Goal: Task Accomplishment & Management: Complete application form

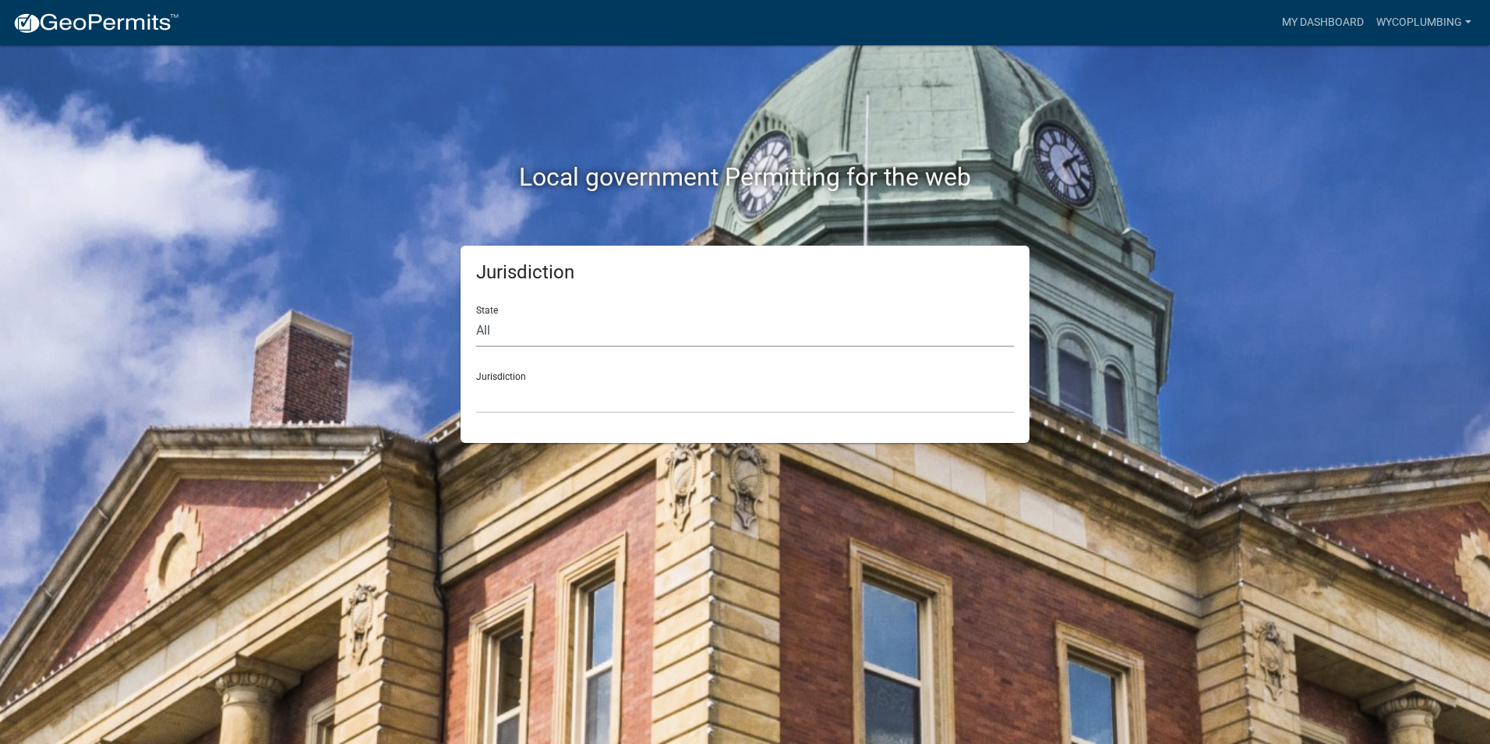
click at [651, 327] on select "All [US_STATE] [US_STATE] [US_STATE] [US_STATE] [US_STATE] [US_STATE] [US_STATE…" at bounding box center [745, 331] width 538 height 32
select select "[US_STATE]"
click at [476, 315] on select "All [US_STATE] [US_STATE] [US_STATE] [US_STATE] [US_STATE] [US_STATE] [US_STATE…" at bounding box center [745, 331] width 538 height 32
click at [588, 383] on select "Carroll County, Georgia Cook County, Georgia Crawford County, Georgia Gilmer Co…" at bounding box center [745, 397] width 538 height 32
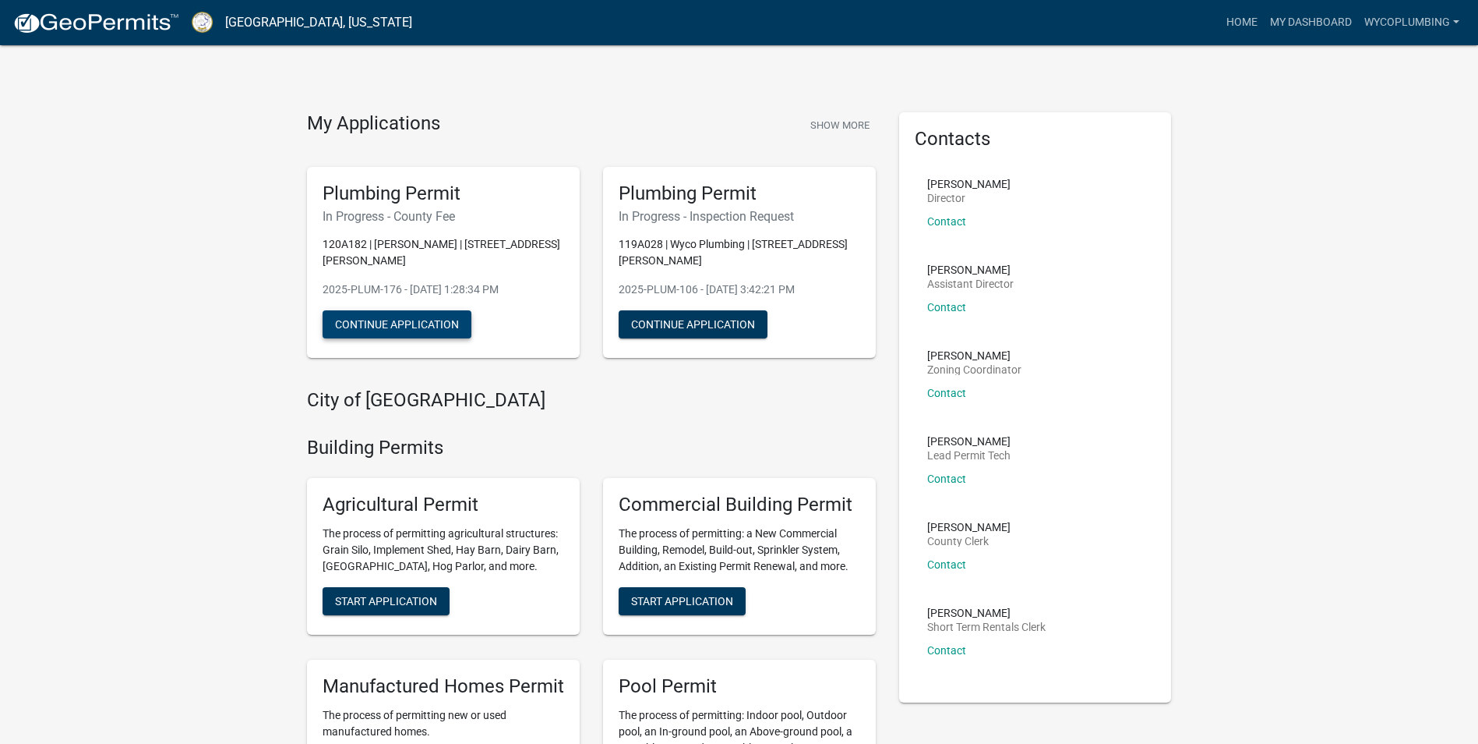
click at [435, 310] on button "Continue Application" at bounding box center [397, 324] width 149 height 28
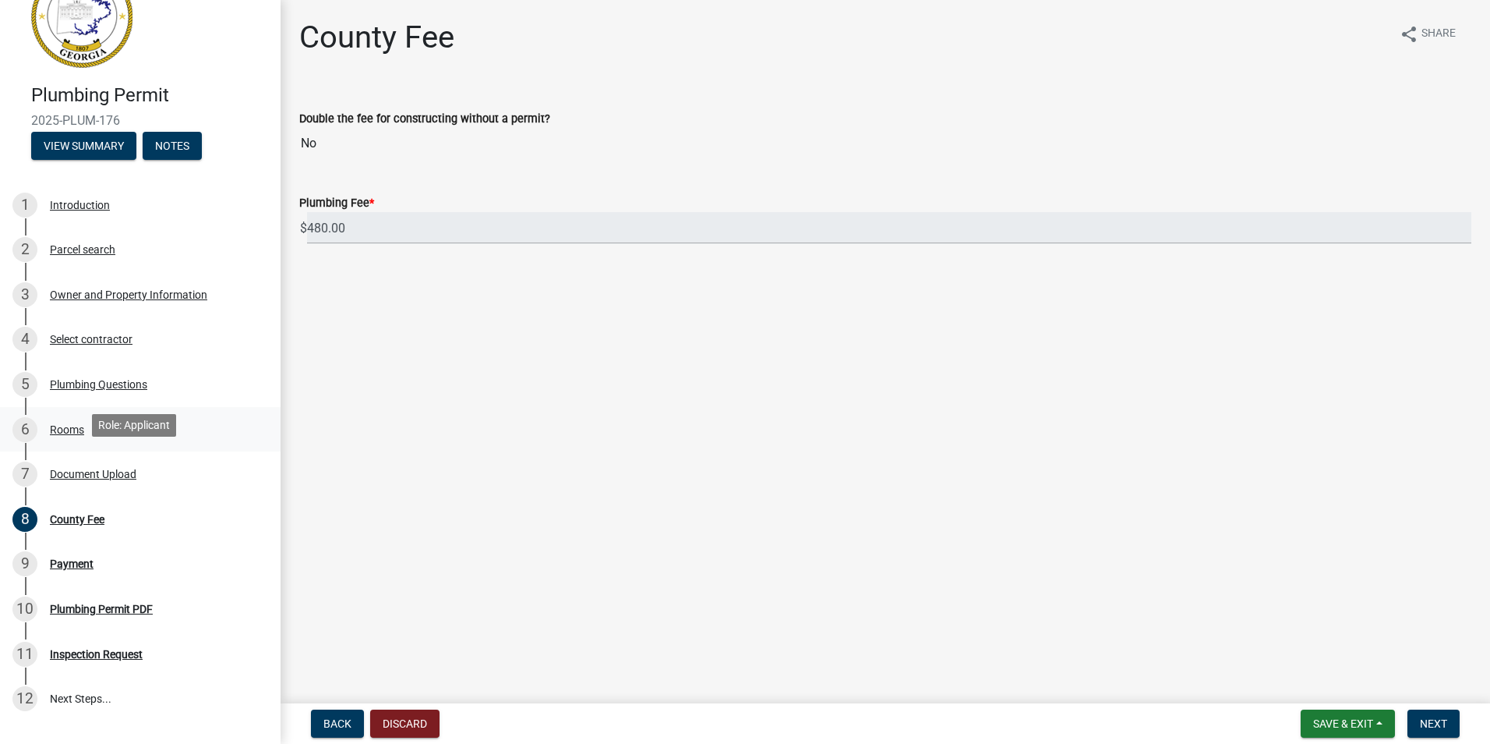
scroll to position [137, 0]
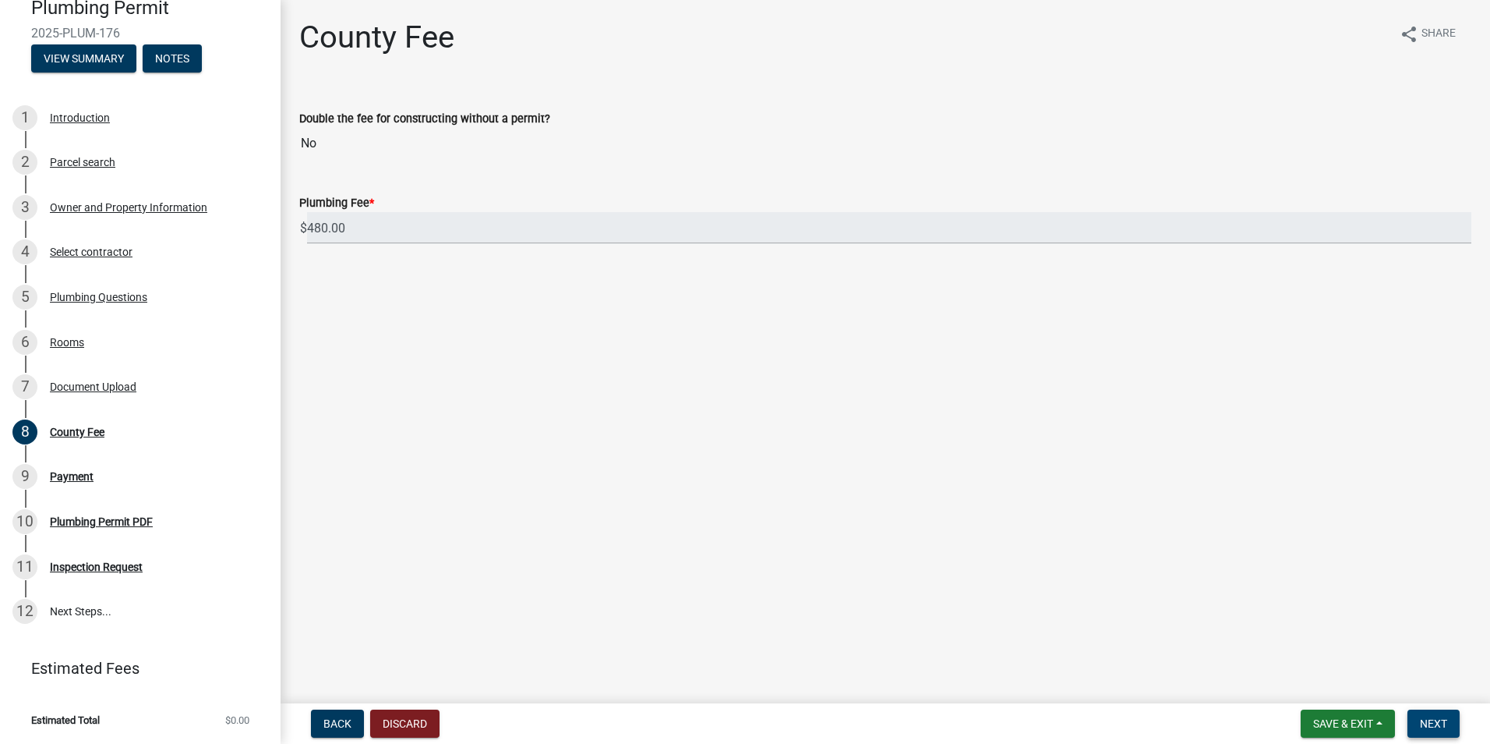
click at [1435, 726] on span "Next" at bounding box center [1433, 723] width 27 height 12
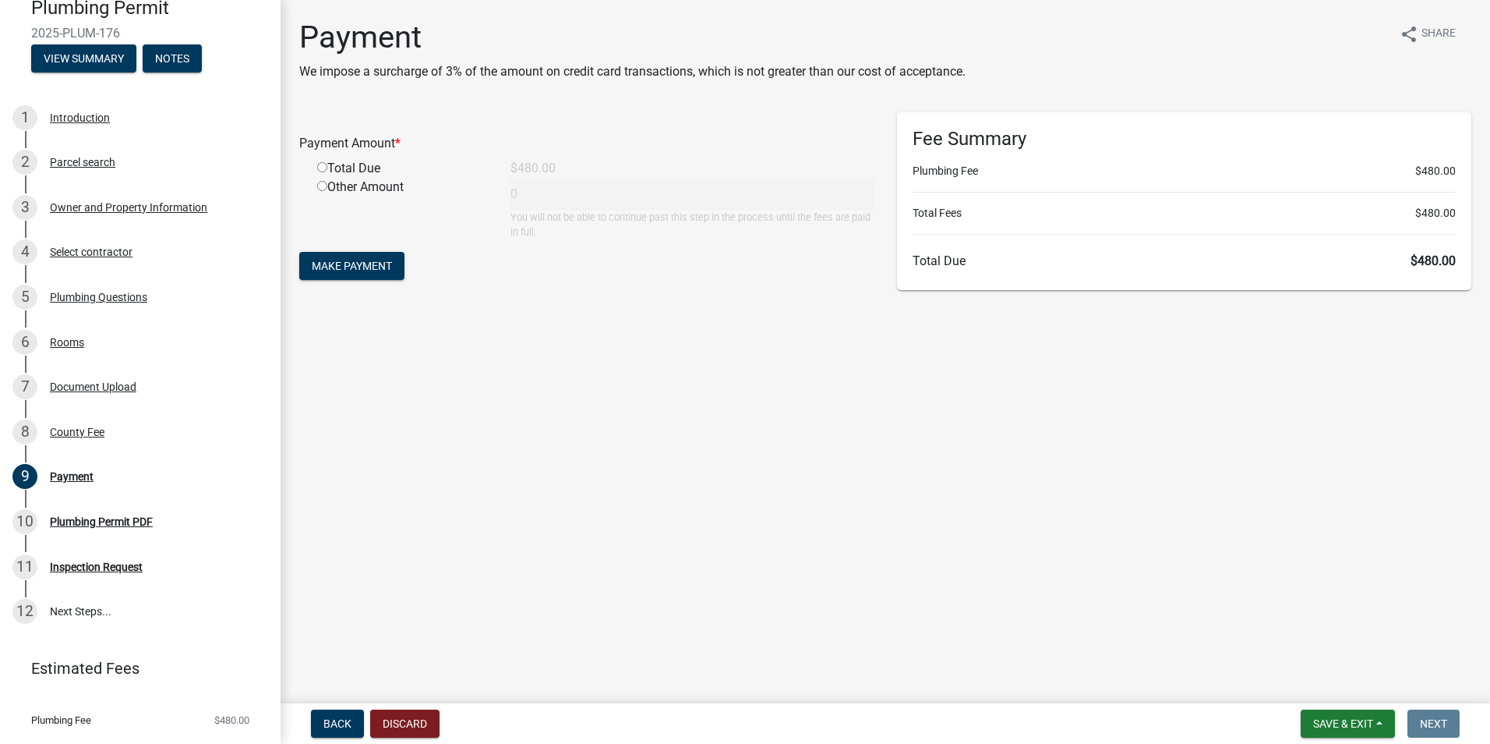
click at [369, 167] on div "Total Due" at bounding box center [402, 168] width 193 height 19
click at [322, 166] on input "radio" at bounding box center [322, 167] width 10 height 10
radio input "true"
type input "480"
click at [397, 265] on button "Make Payment" at bounding box center [351, 266] width 105 height 28
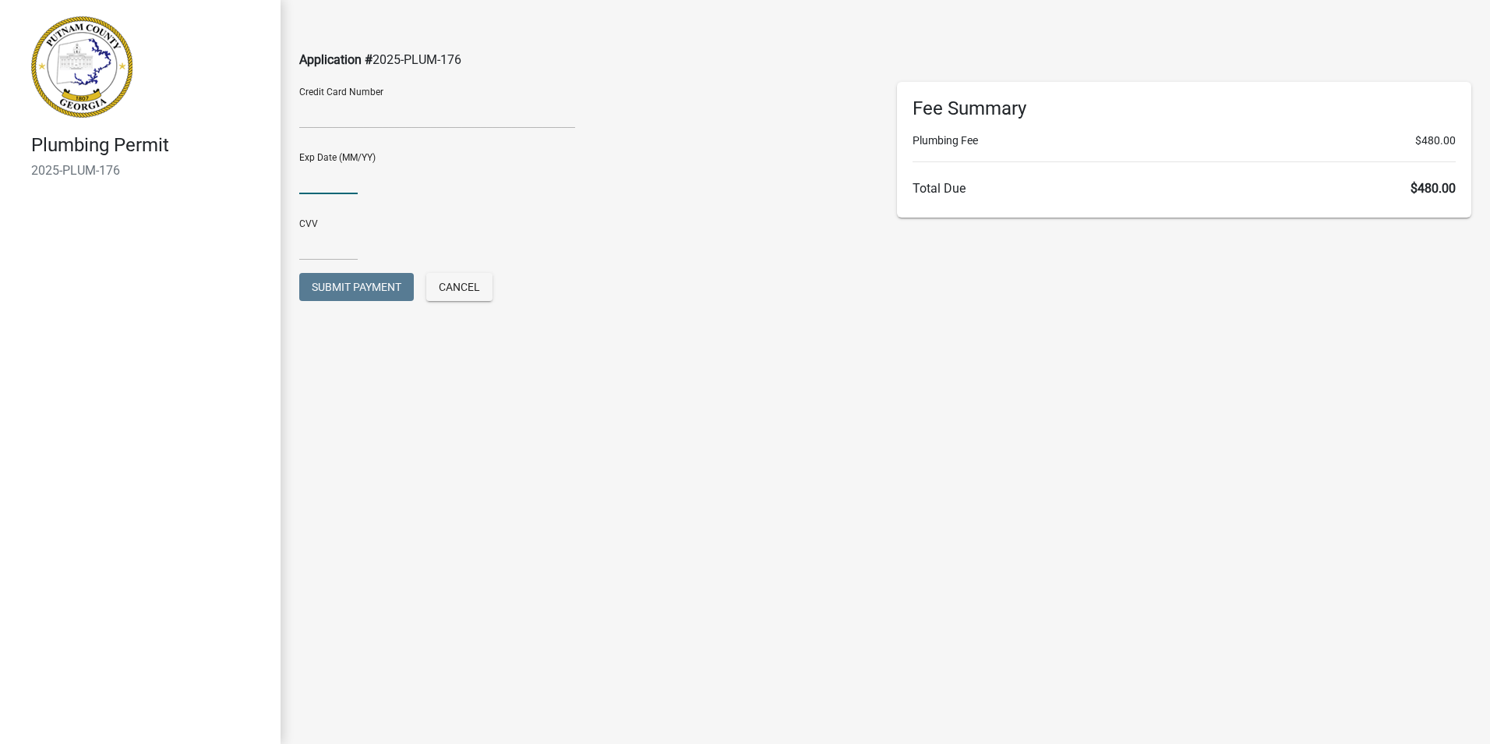
click at [341, 185] on input "text" at bounding box center [328, 178] width 58 height 32
click at [320, 249] on input "text" at bounding box center [328, 244] width 58 height 32
click at [331, 169] on input "0127" at bounding box center [328, 178] width 58 height 32
click at [313, 175] on input "0127" at bounding box center [328, 178] width 58 height 32
type input "01/27"
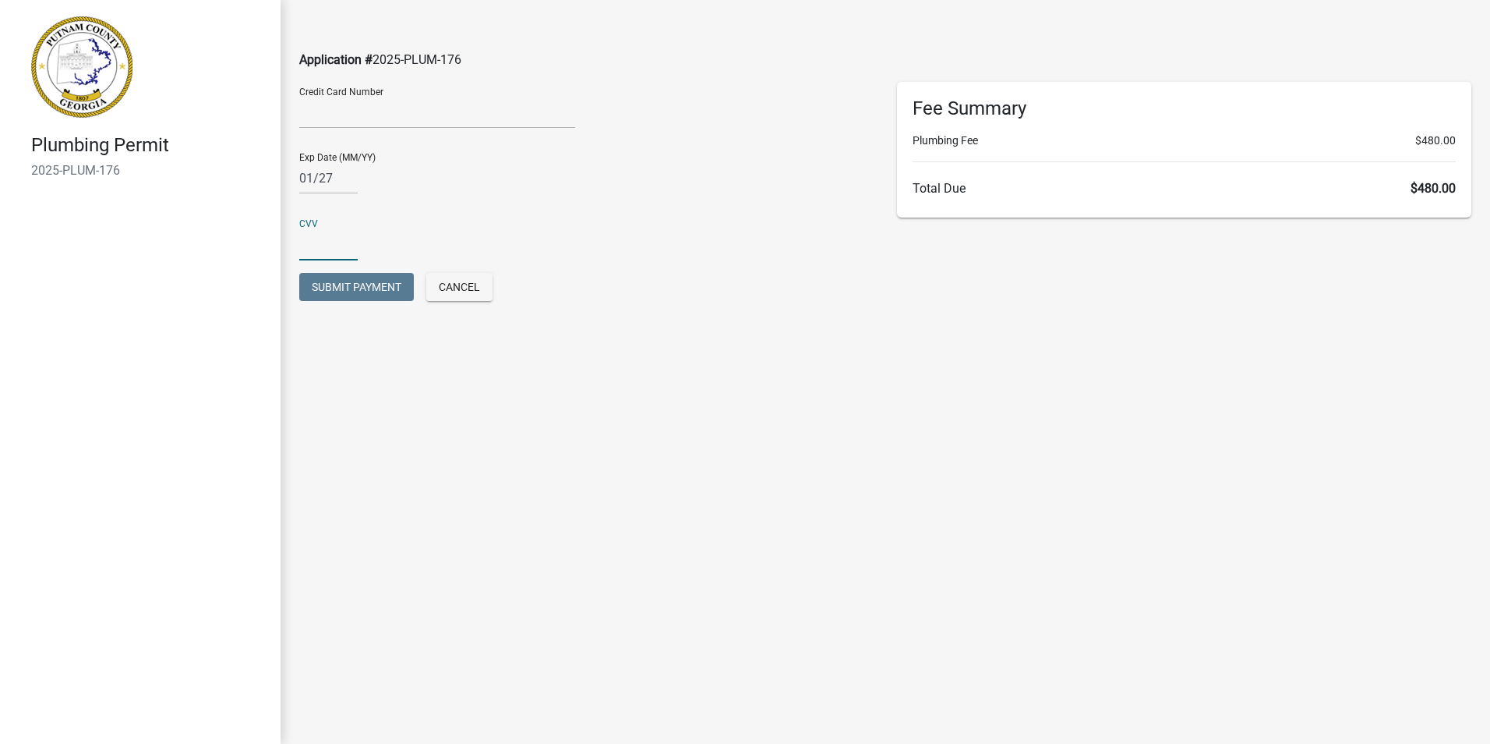
click at [323, 235] on input "text" at bounding box center [328, 244] width 58 height 32
type input "7554"
click at [380, 292] on span "Submit Payment" at bounding box center [357, 287] width 90 height 12
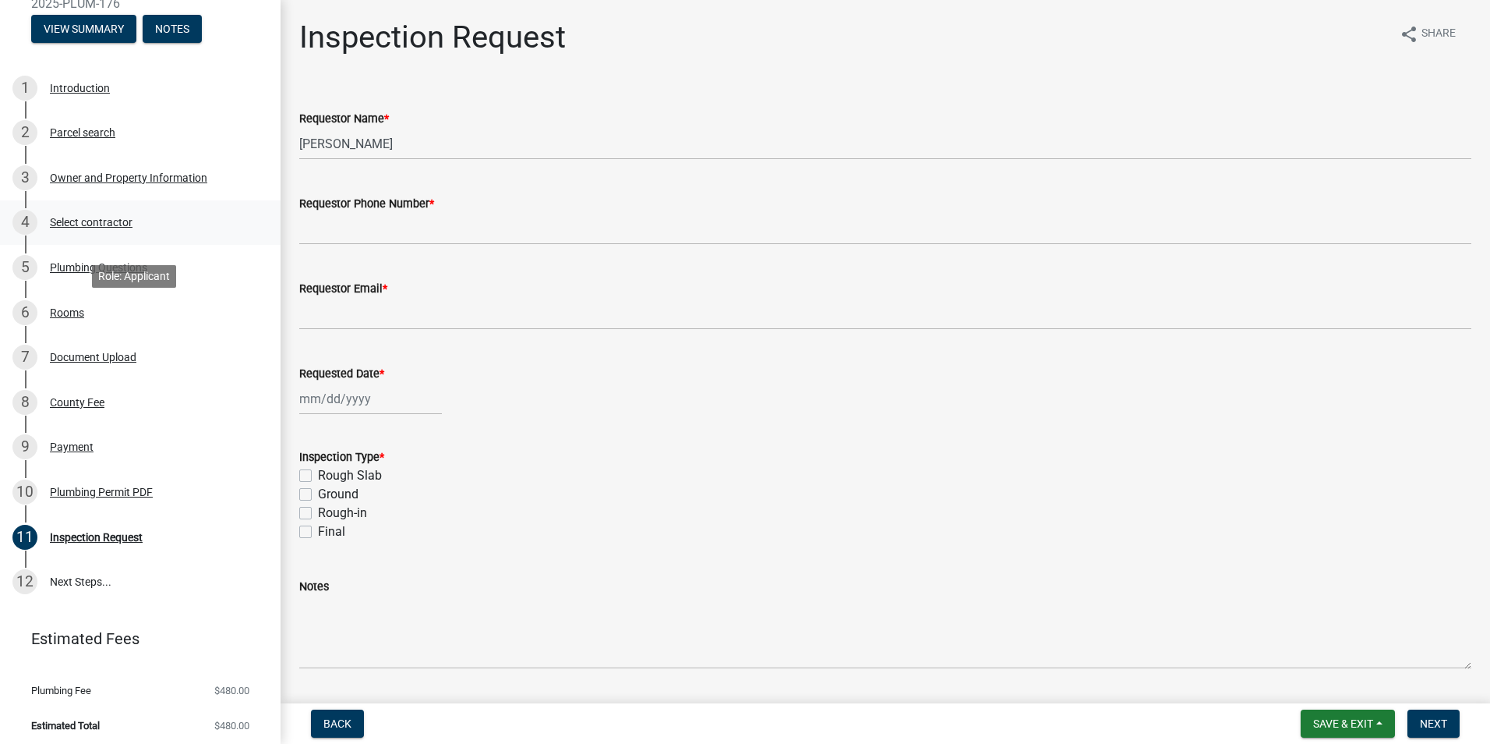
scroll to position [172, 0]
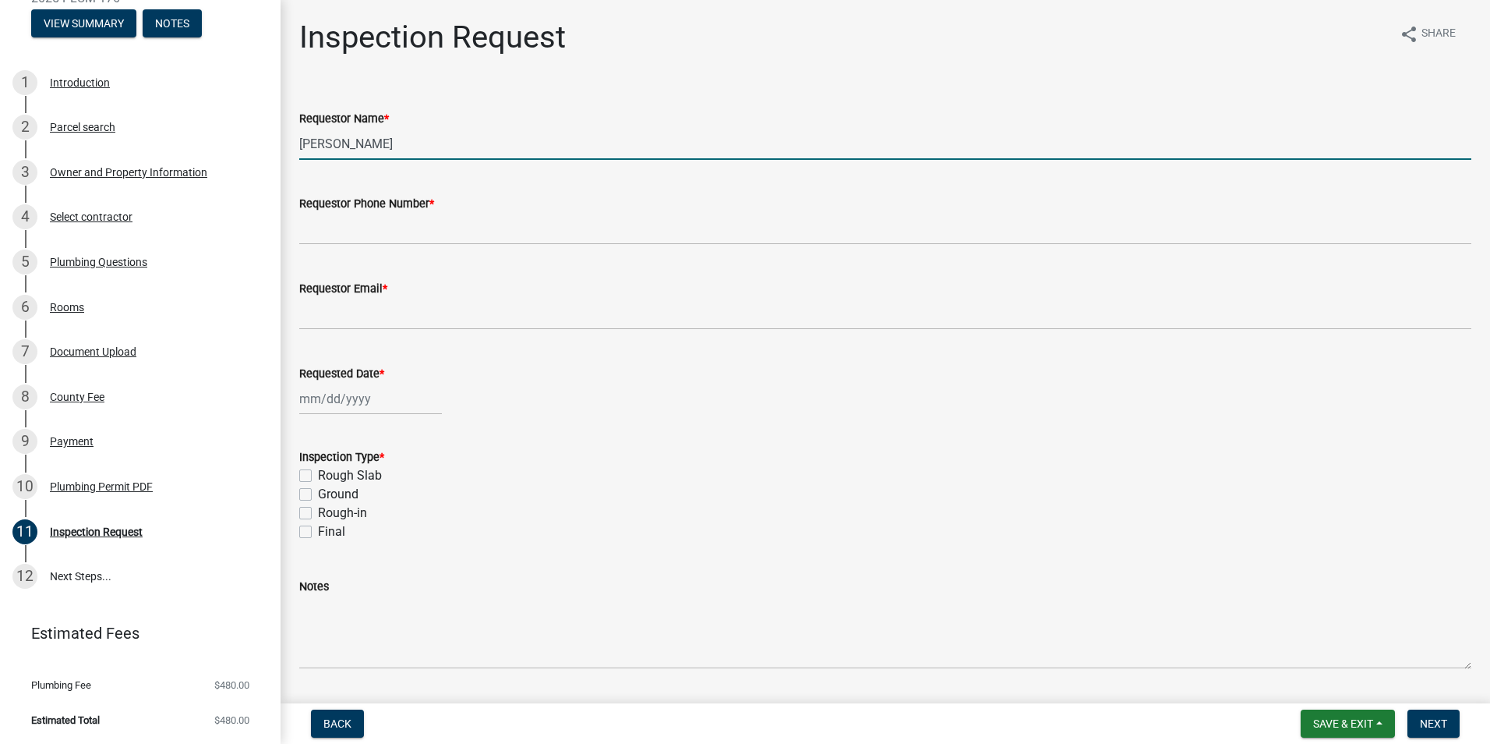
drag, startPoint x: 423, startPoint y: 145, endPoint x: 281, endPoint y: 157, distance: 142.3
click at [281, 157] on div "Inspection Request share Share Requestor Name * [PERSON_NAME] Requestor Phone N…" at bounding box center [886, 357] width 1210 height 676
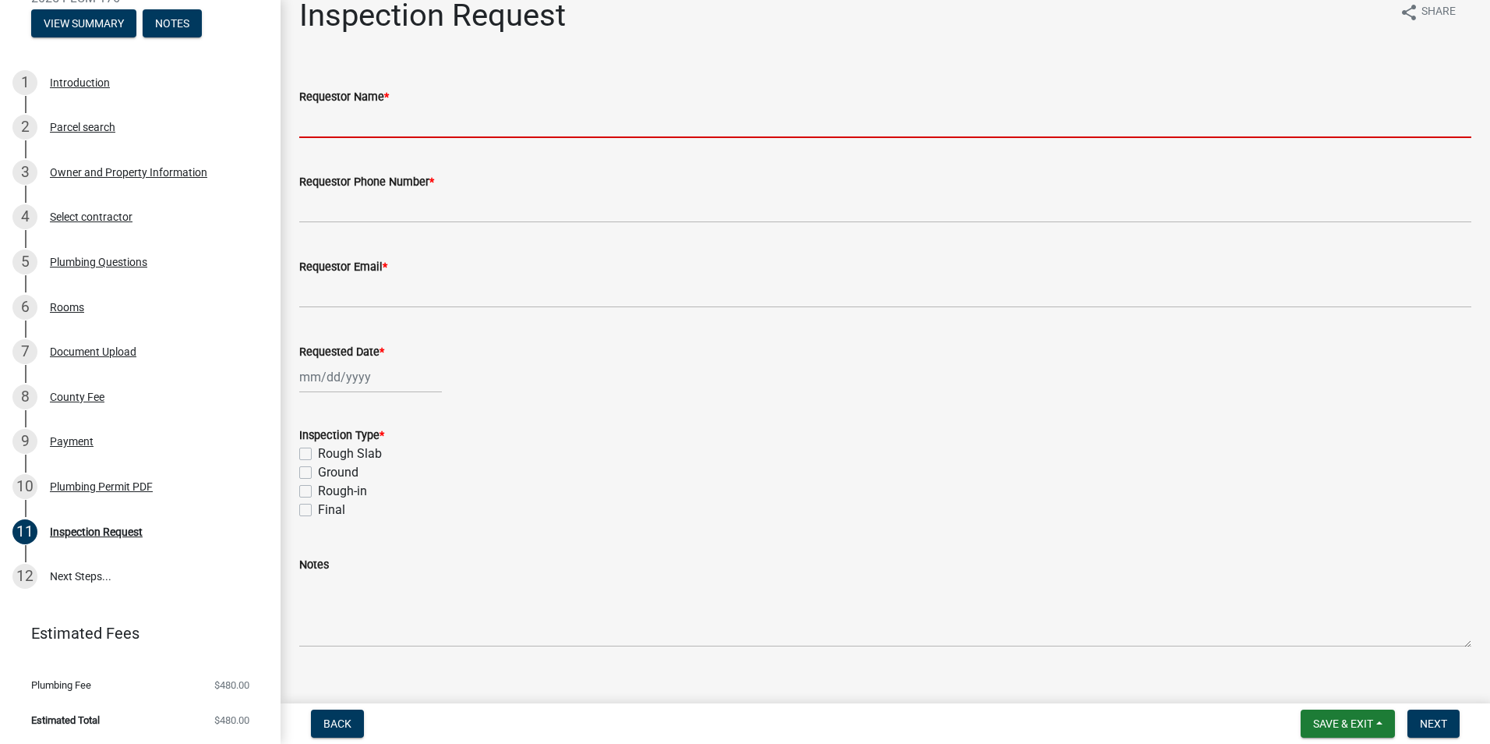
scroll to position [0, 0]
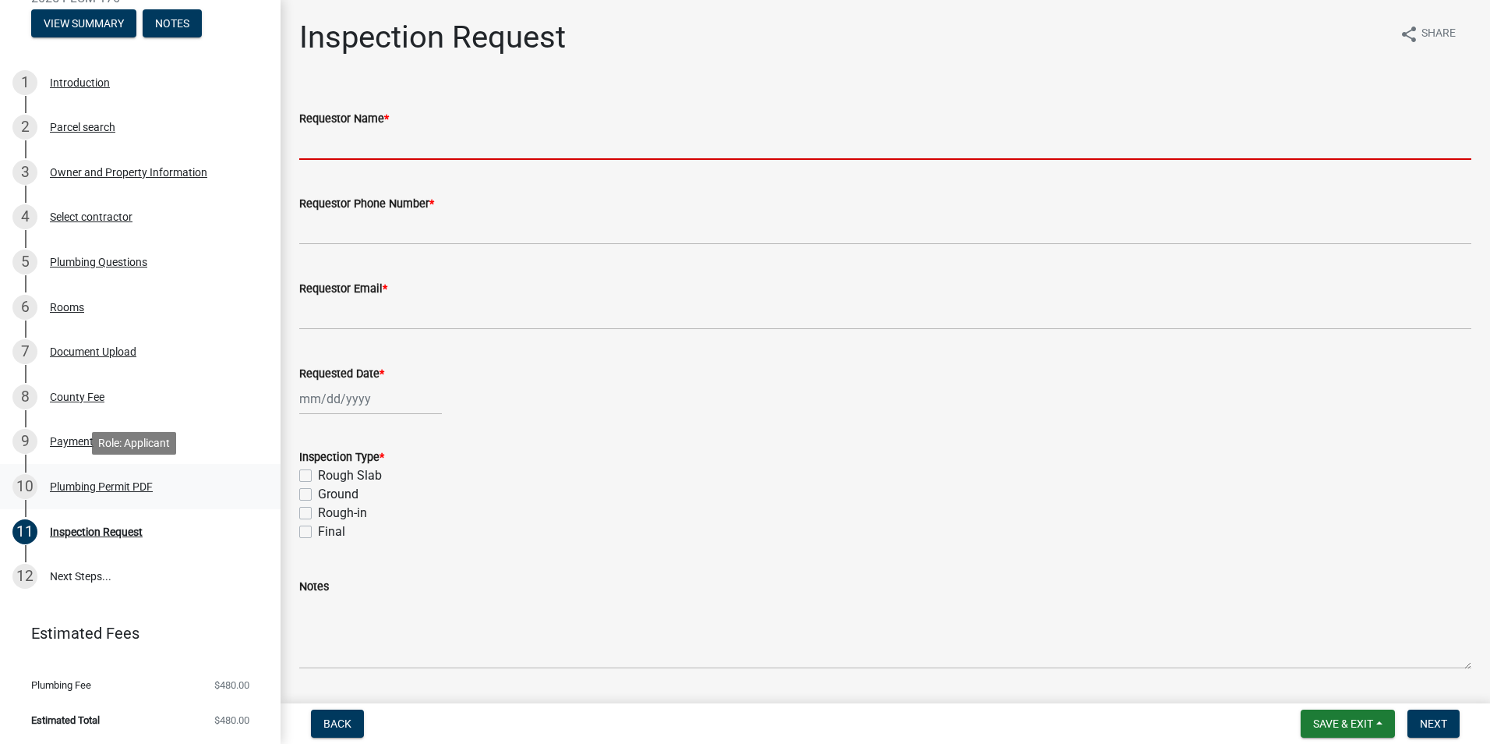
click at [99, 487] on div "Plumbing Permit PDF" at bounding box center [101, 486] width 103 height 11
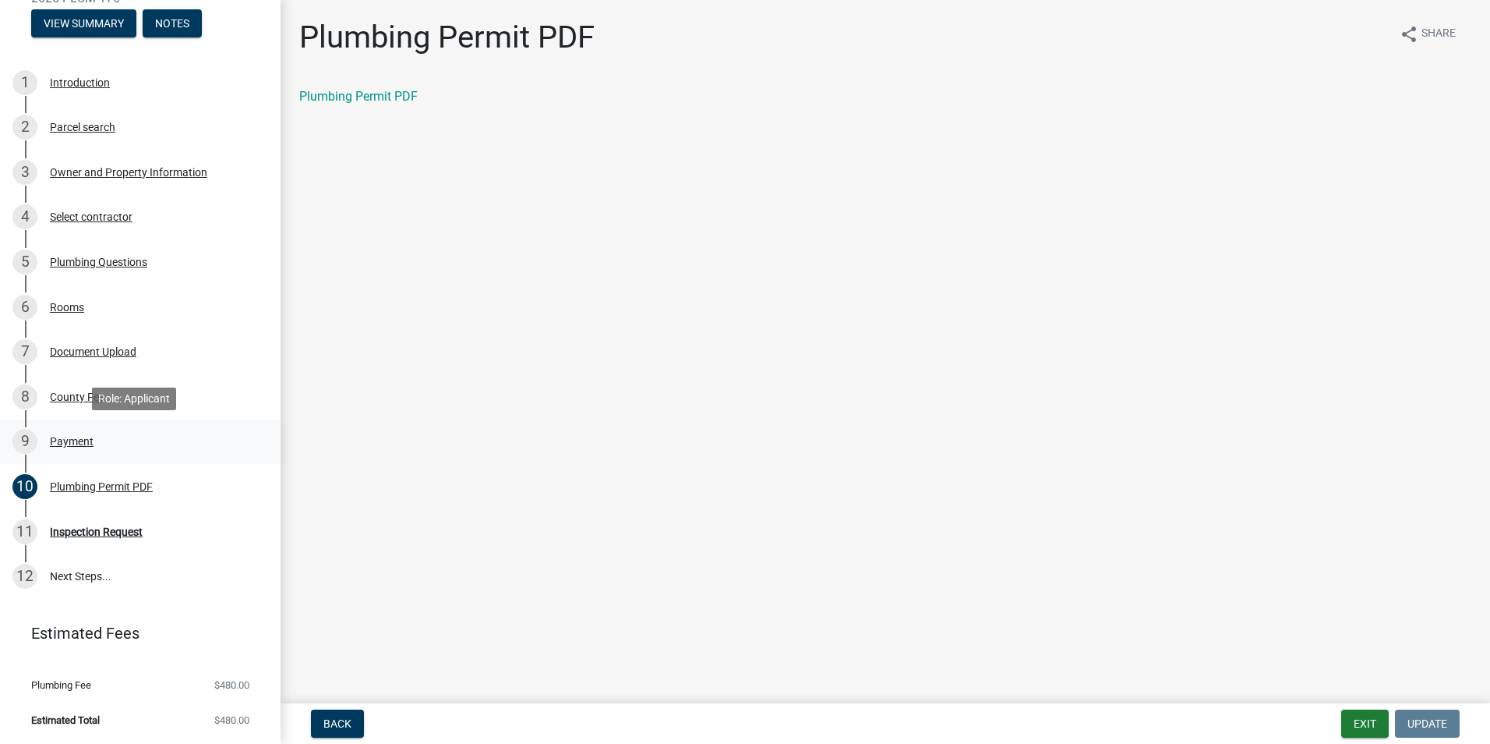
click at [75, 432] on div "9 Payment" at bounding box center [133, 441] width 243 height 25
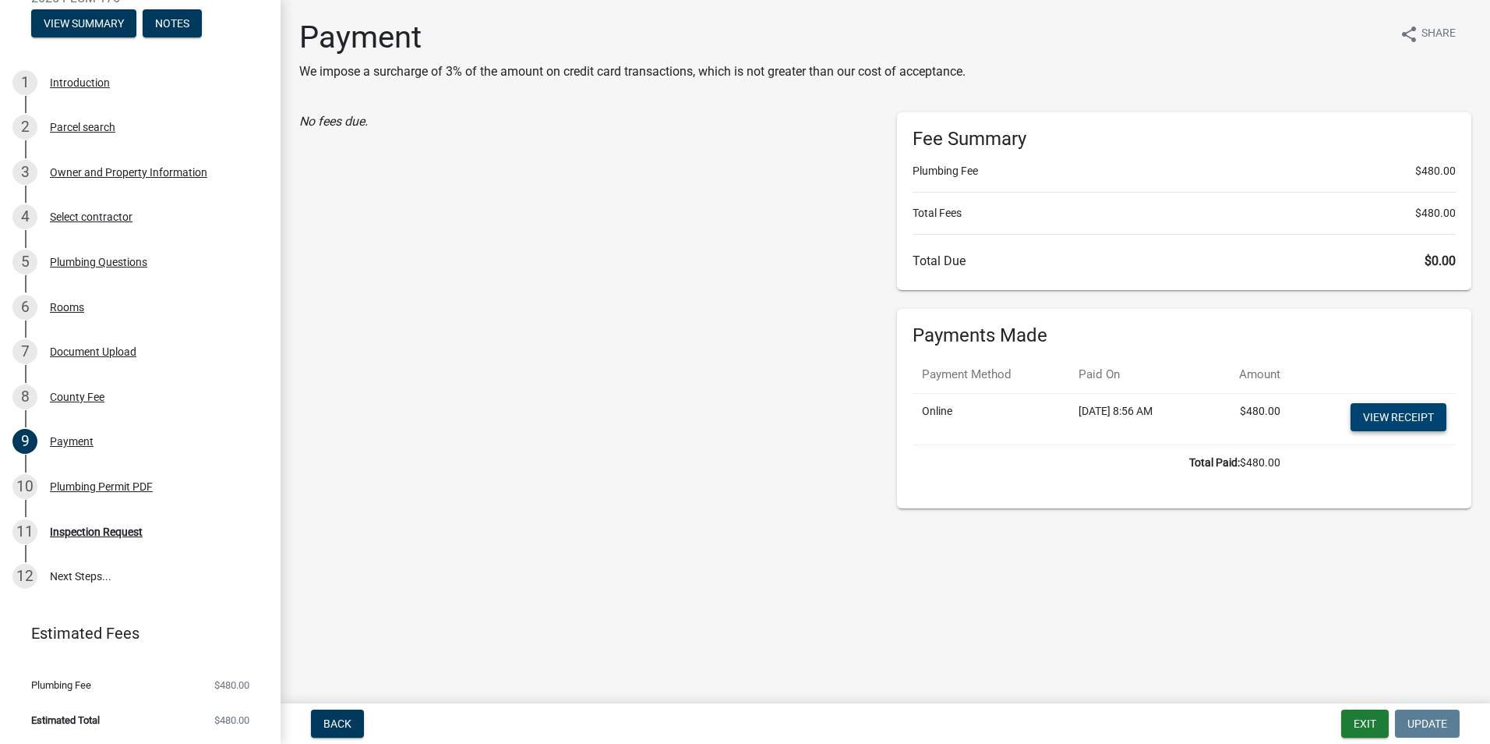
click at [1409, 419] on link "View receipt" at bounding box center [1399, 417] width 96 height 28
click at [127, 77] on div "1 Introduction" at bounding box center [133, 82] width 243 height 25
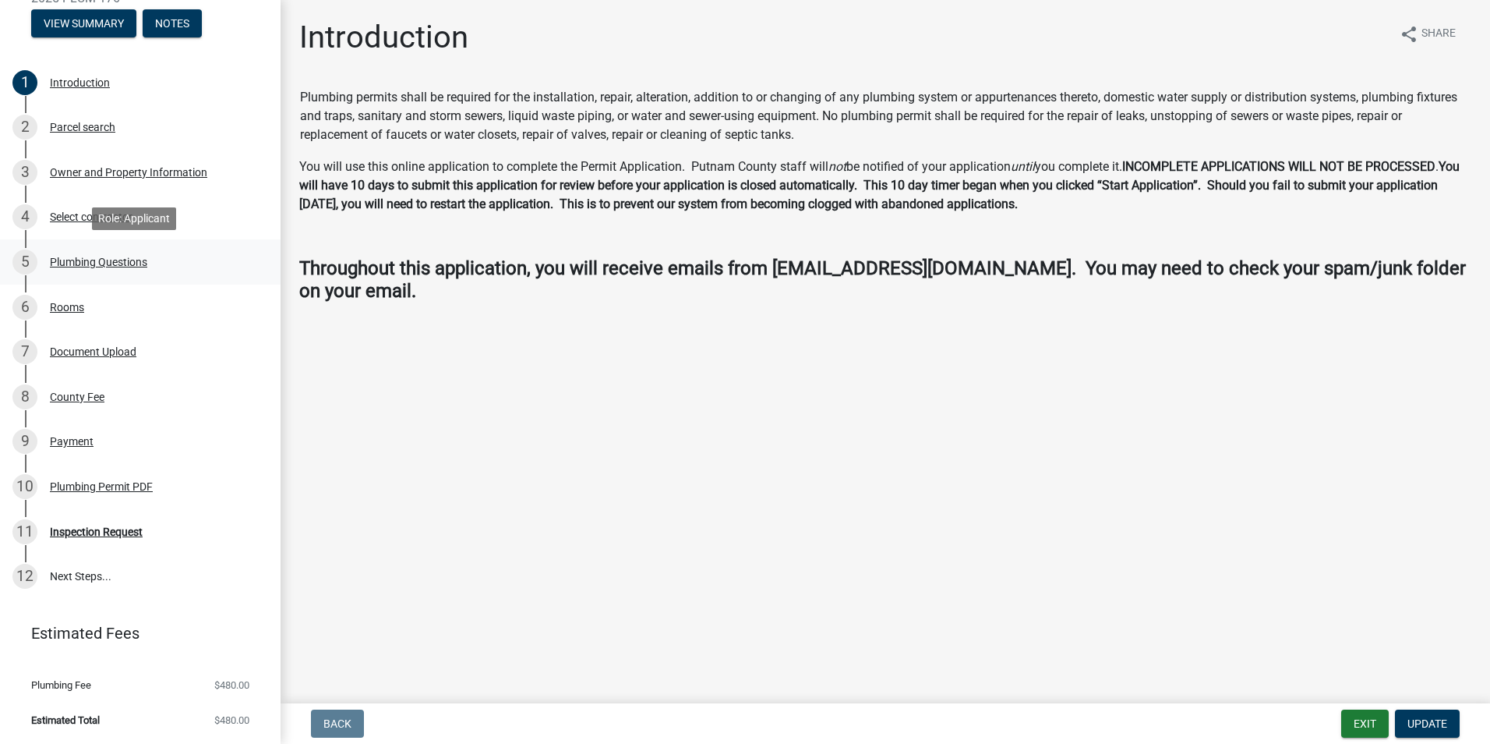
click at [97, 250] on div "5 Plumbing Questions" at bounding box center [133, 261] width 243 height 25
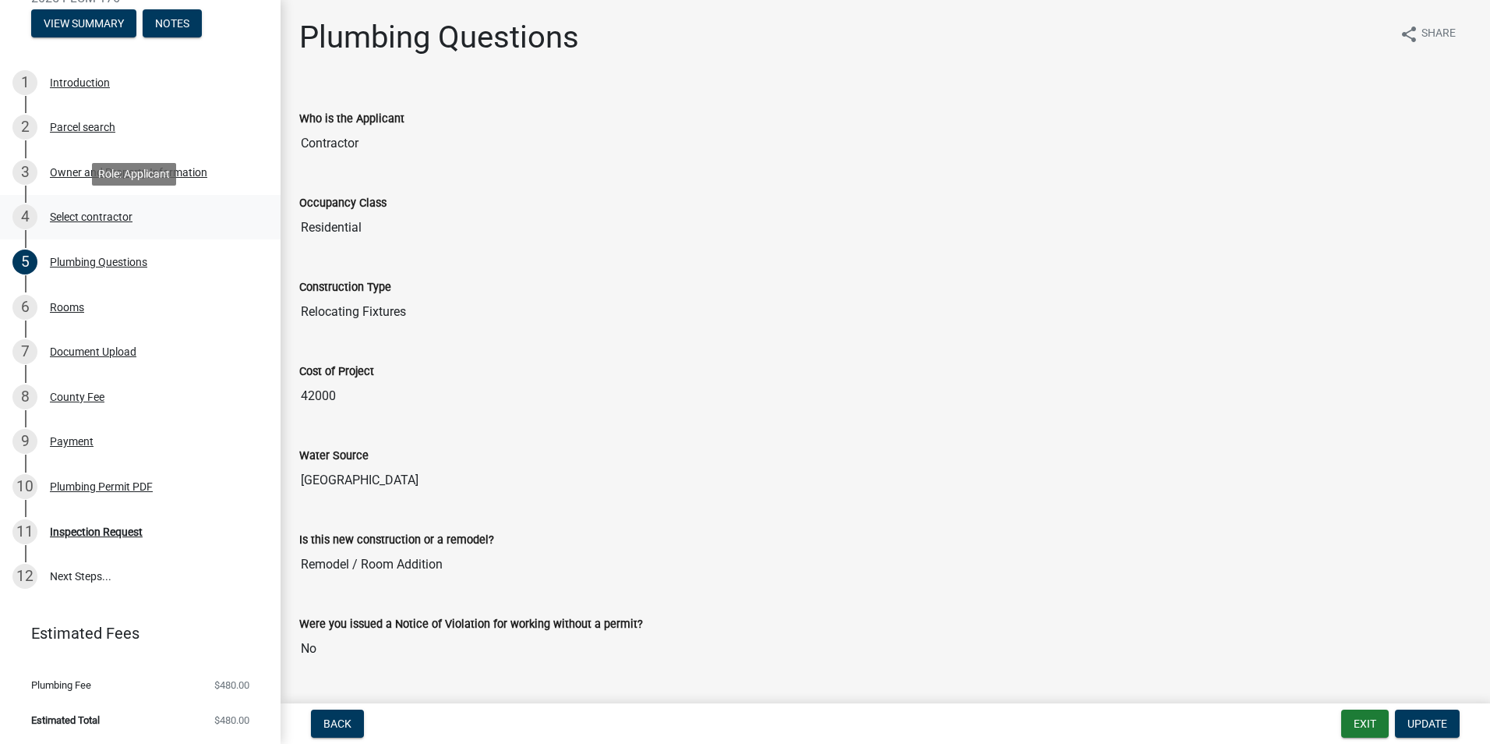
click at [93, 220] on div "Select contractor" at bounding box center [91, 216] width 83 height 11
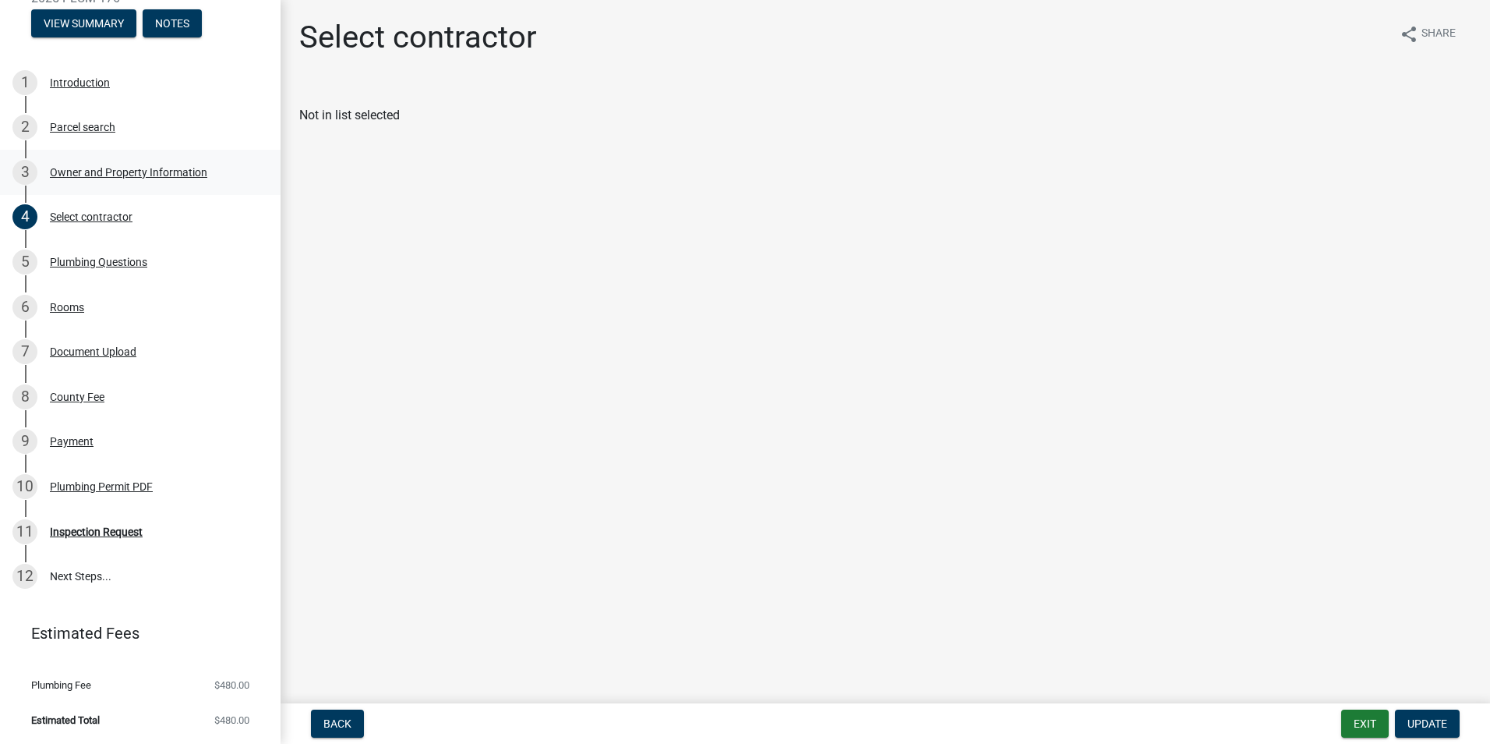
click at [121, 178] on div "3 Owner and Property Information" at bounding box center [133, 172] width 243 height 25
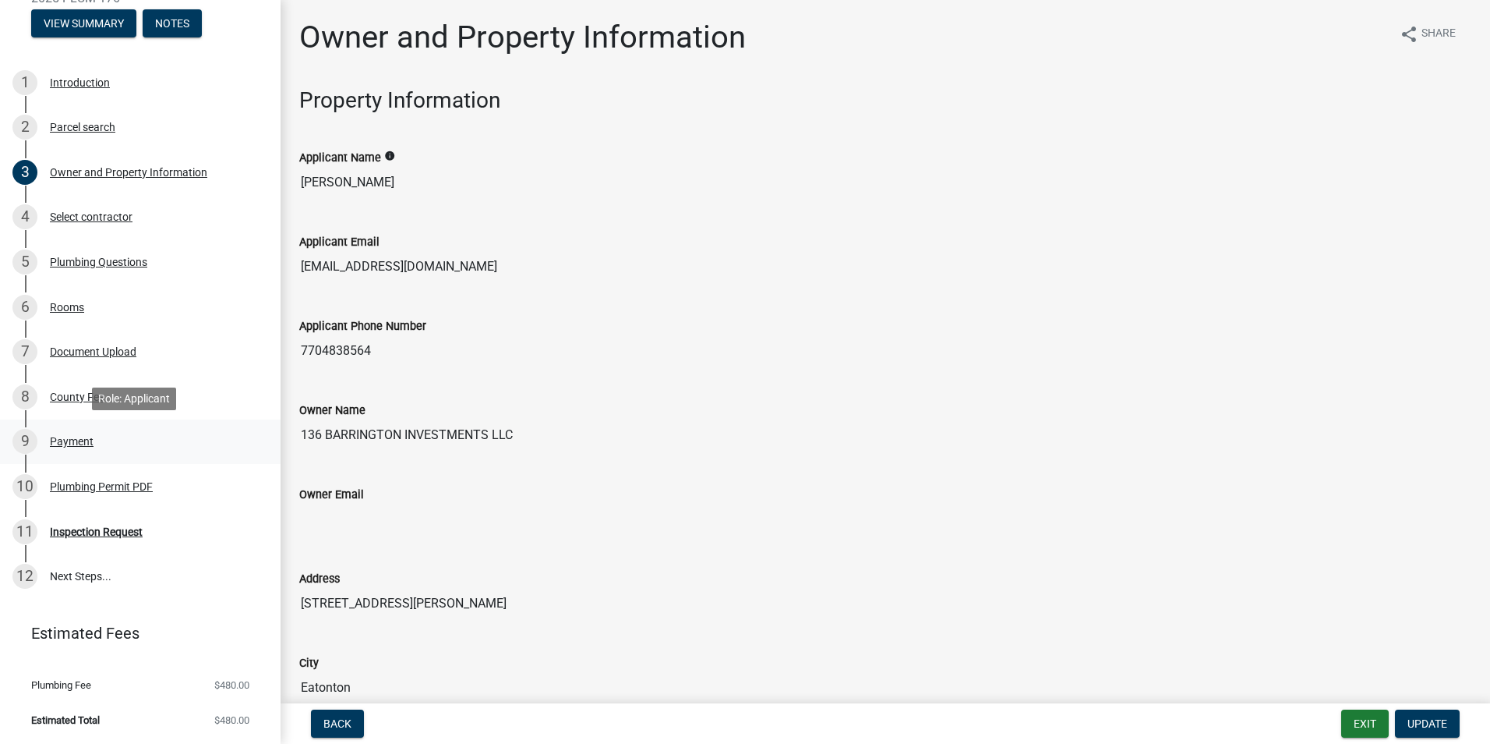
click at [77, 448] on div "9 Payment" at bounding box center [133, 441] width 243 height 25
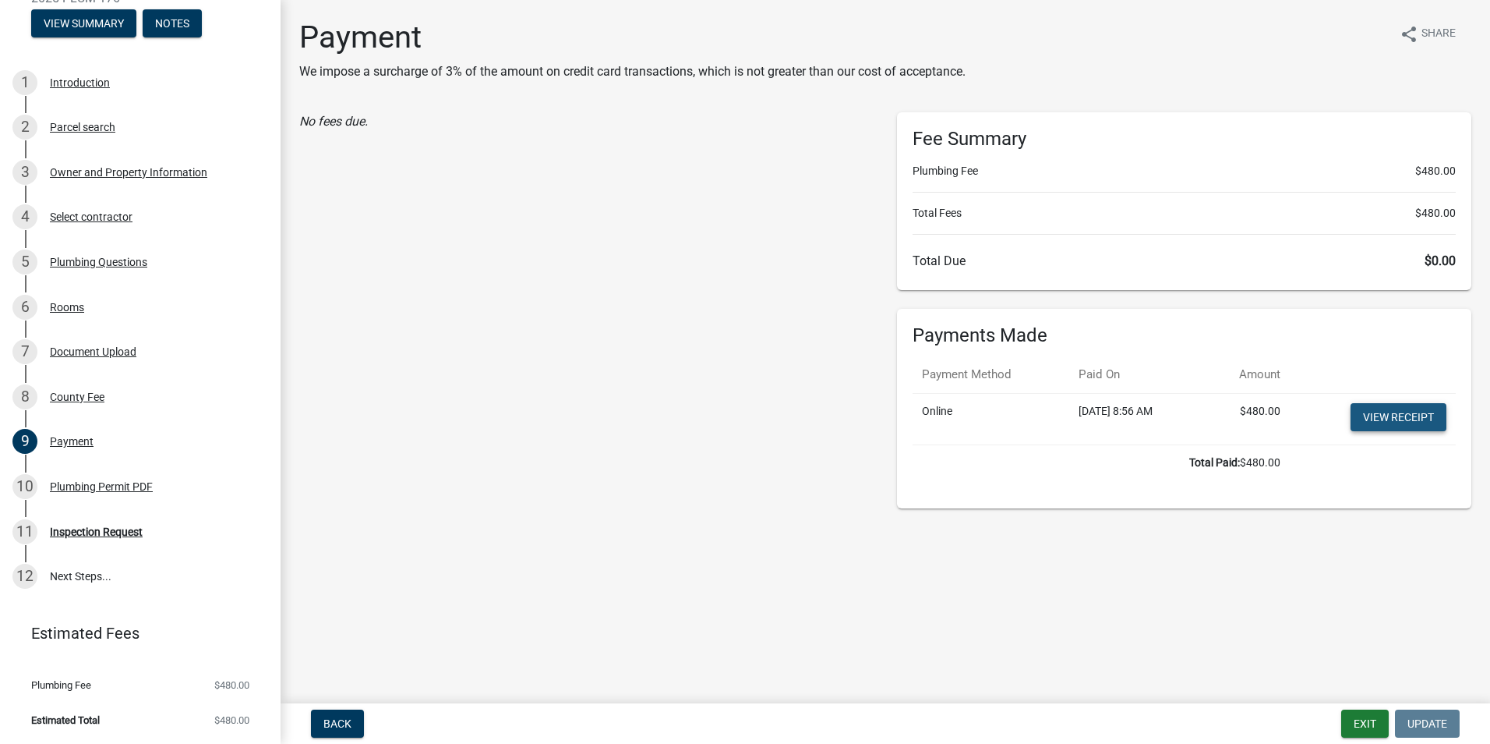
click at [1386, 422] on link "View receipt" at bounding box center [1399, 417] width 96 height 28
click at [118, 222] on div "Select contractor" at bounding box center [91, 216] width 83 height 11
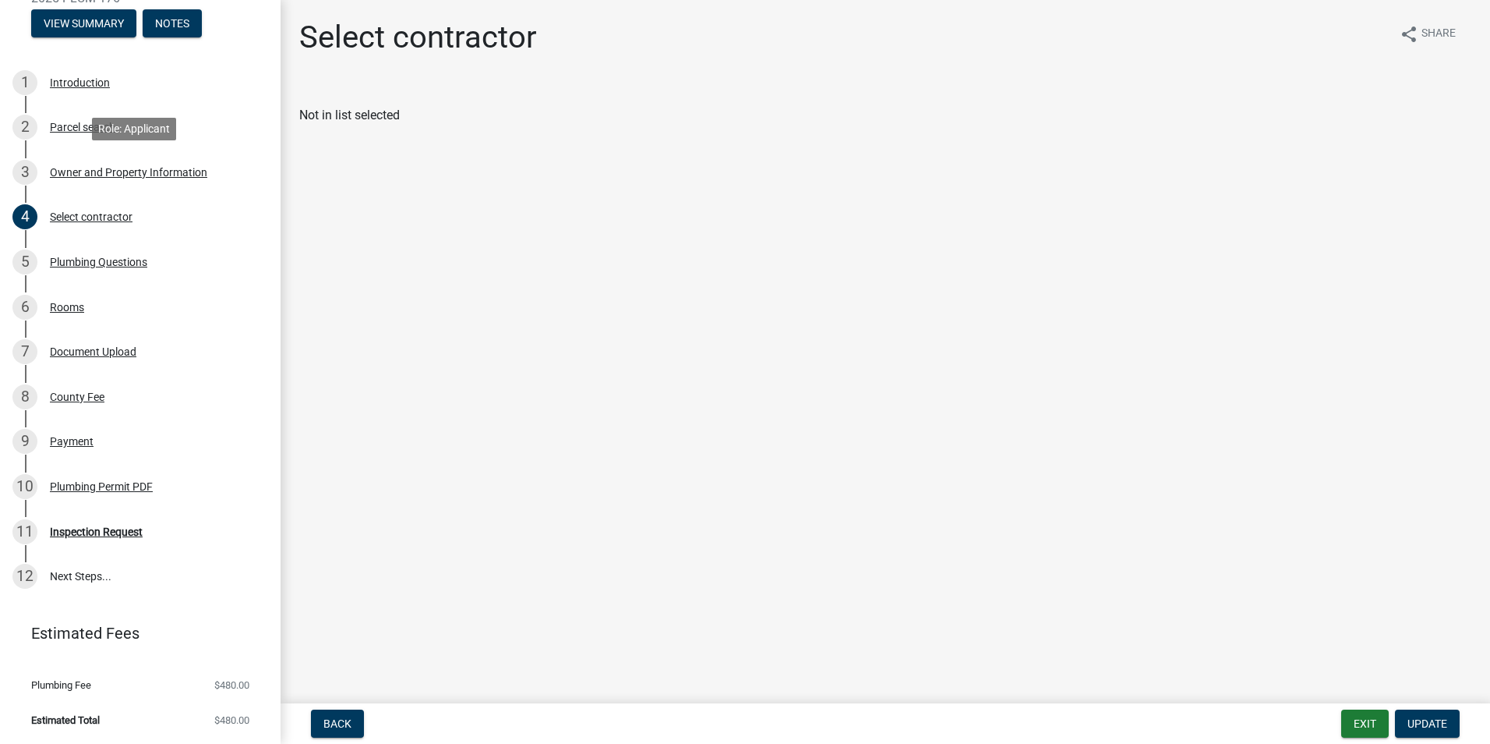
click at [150, 171] on div "Owner and Property Information" at bounding box center [128, 172] width 157 height 11
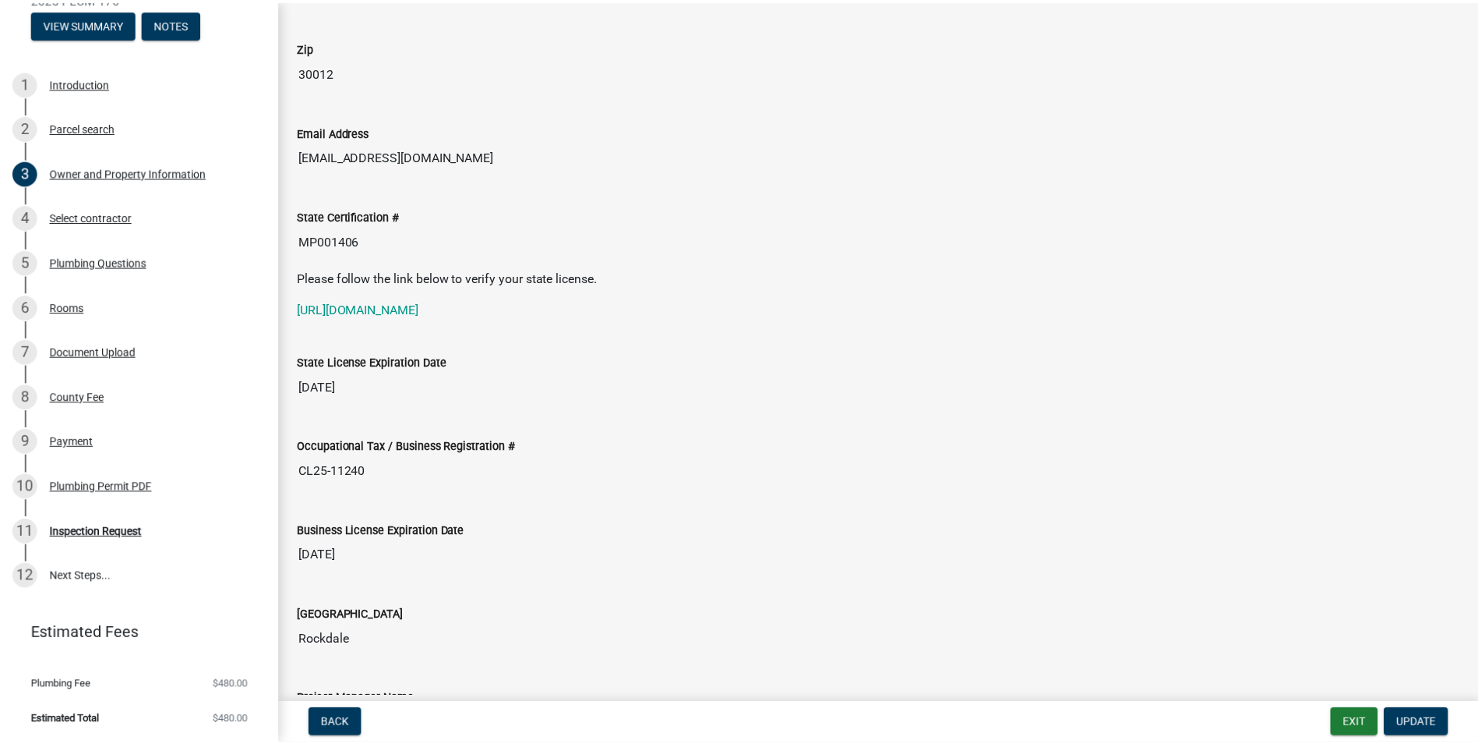
scroll to position [2260, 0]
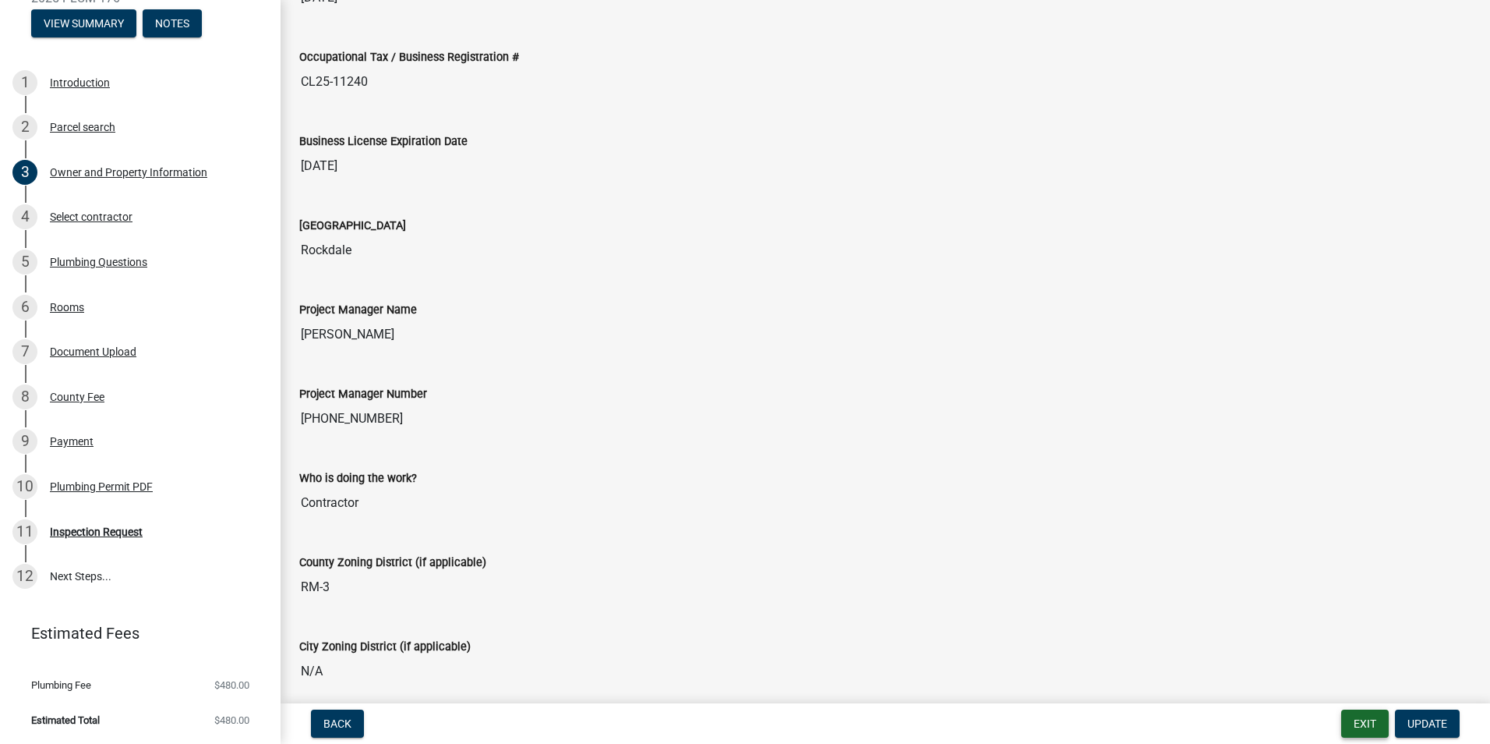
click at [1358, 720] on button "Exit" at bounding box center [1365, 723] width 48 height 28
